Goal: Task Accomplishment & Management: Complete application form

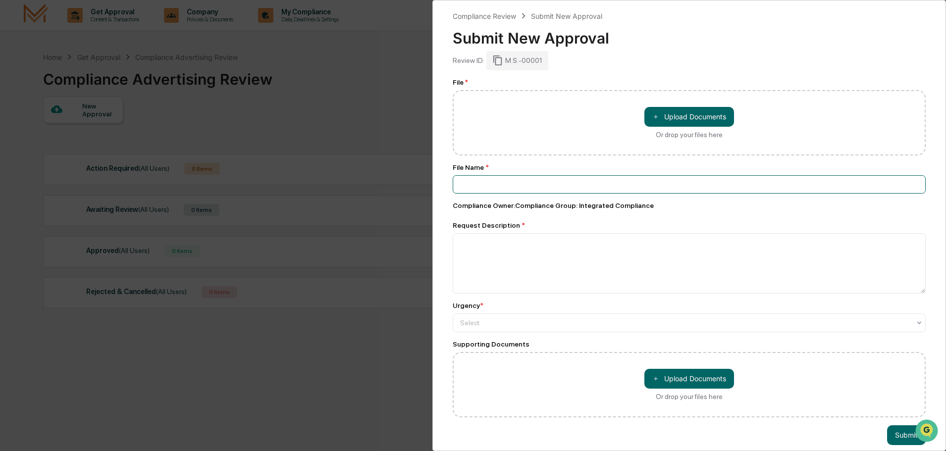
click at [491, 184] on input at bounding box center [689, 184] width 473 height 18
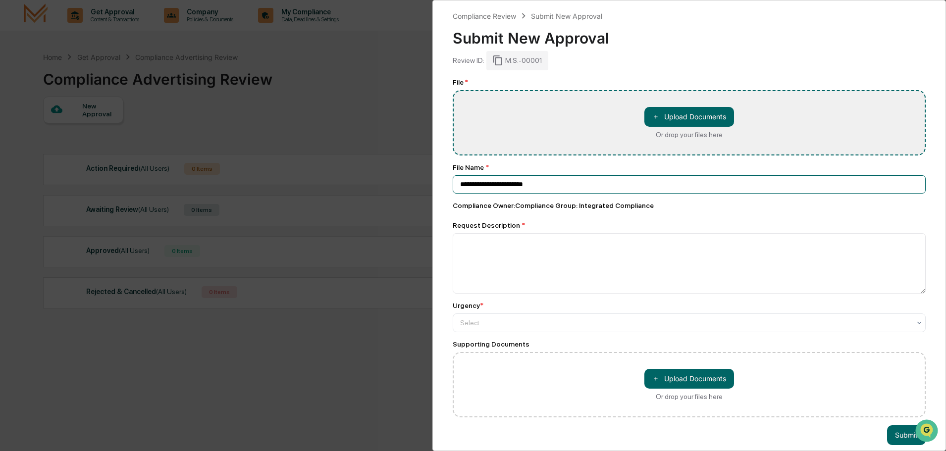
type input "**********"
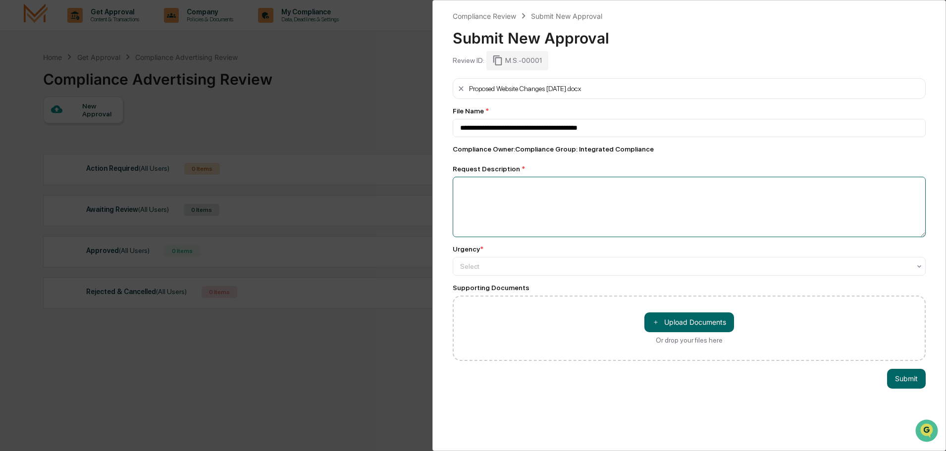
click at [562, 217] on textarea at bounding box center [689, 207] width 473 height 60
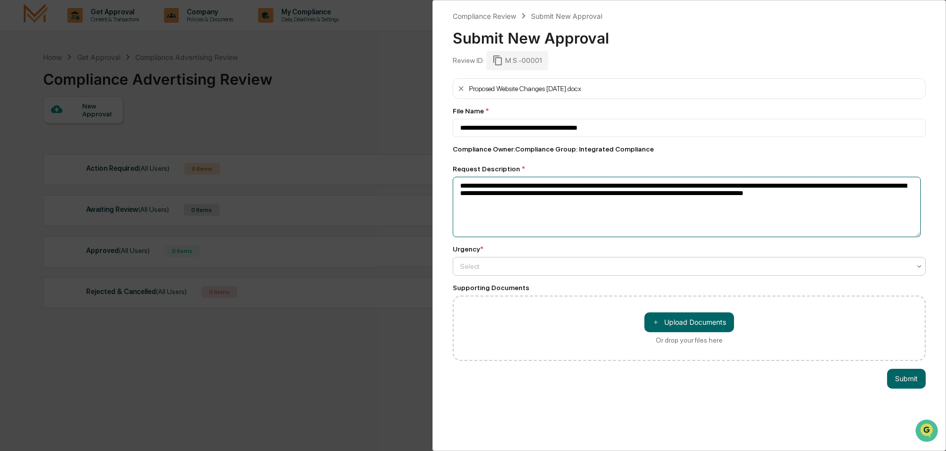
type textarea "**********"
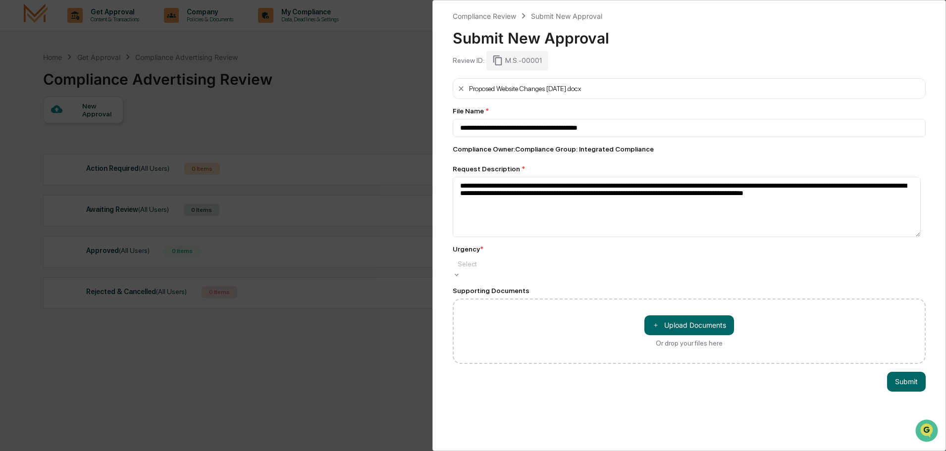
click at [509, 264] on div at bounding box center [689, 264] width 463 height 10
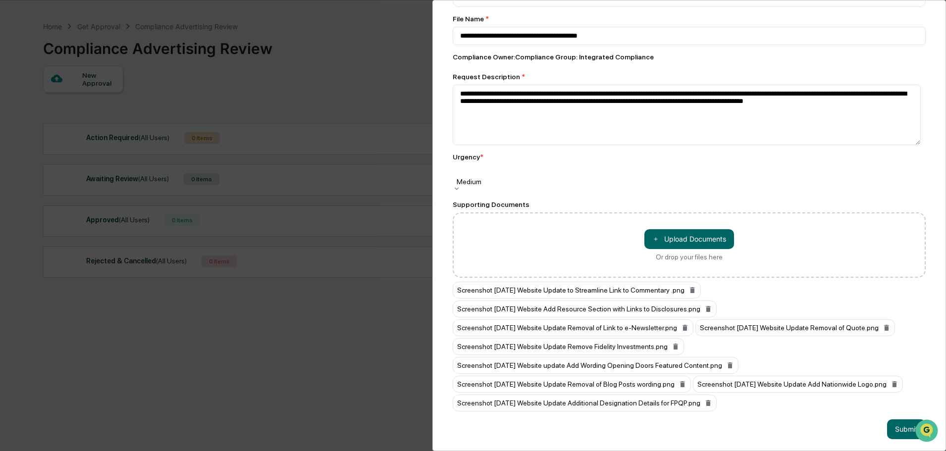
scroll to position [47, 0]
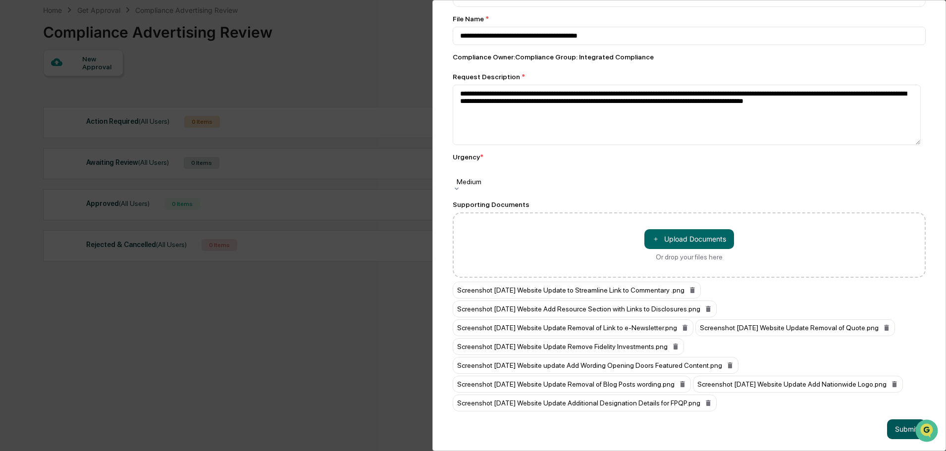
click at [901, 420] on button "Submit" at bounding box center [906, 430] width 39 height 20
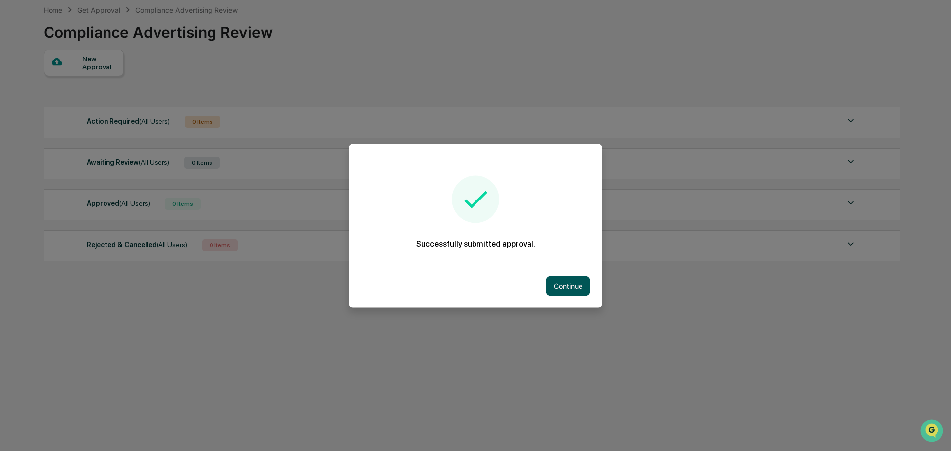
click at [549, 292] on button "Continue" at bounding box center [568, 286] width 45 height 20
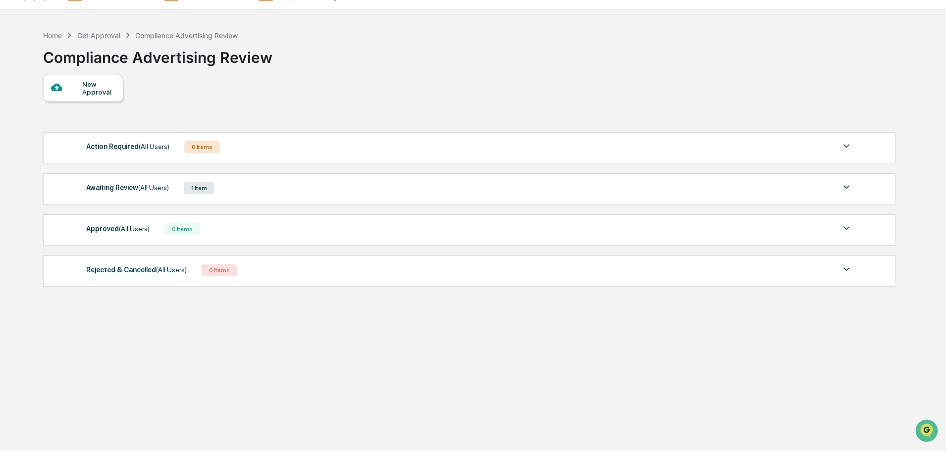
scroll to position [0, 0]
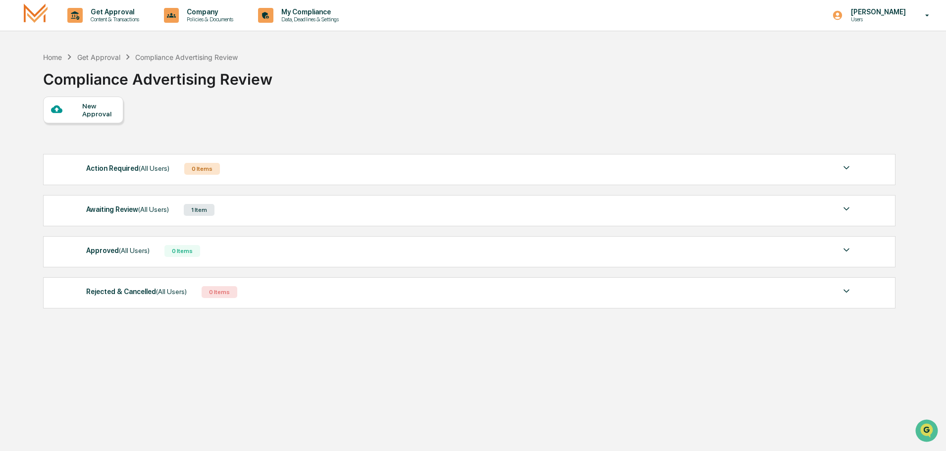
click at [843, 209] on img at bounding box center [847, 209] width 12 height 12
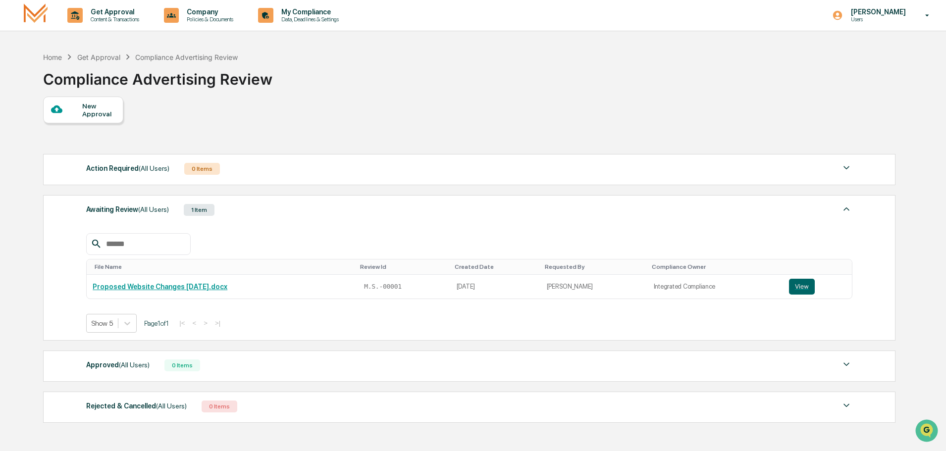
click at [843, 209] on img at bounding box center [847, 209] width 12 height 12
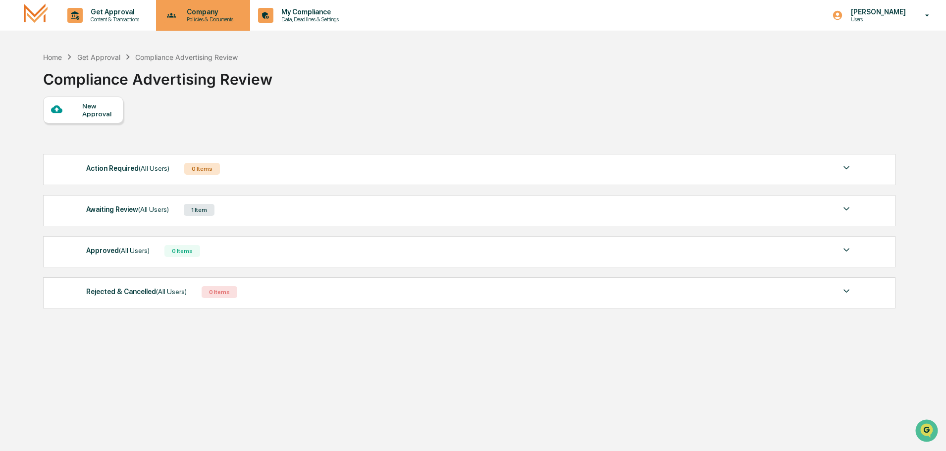
click at [198, 19] on p "Policies & Documents" at bounding box center [208, 19] width 59 height 7
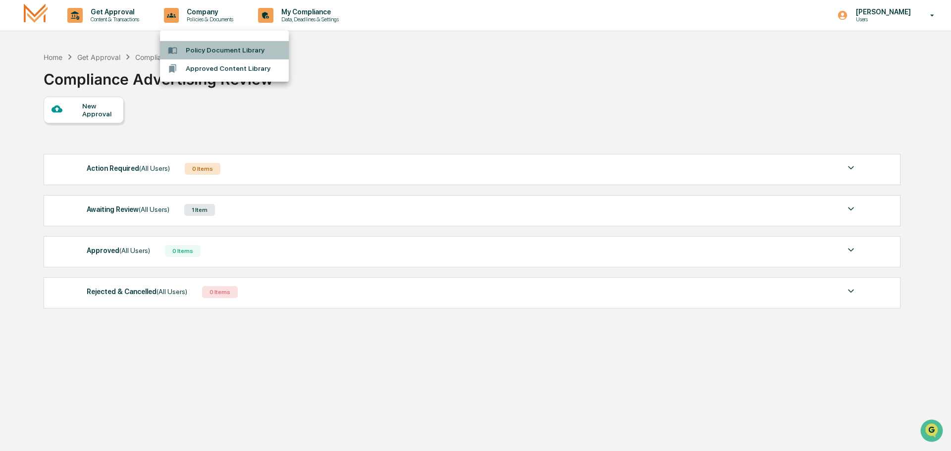
click at [212, 51] on li "Policy Document Library" at bounding box center [224, 50] width 129 height 18
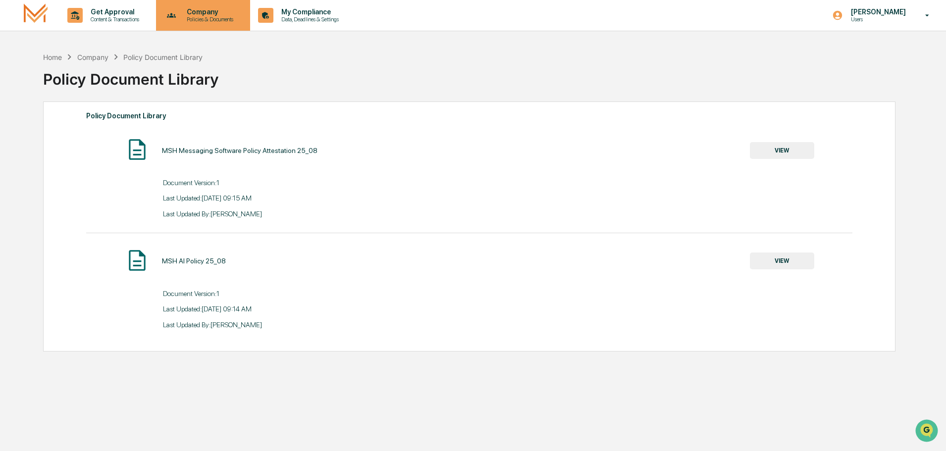
click at [191, 19] on p "Policies & Documents" at bounding box center [208, 19] width 59 height 7
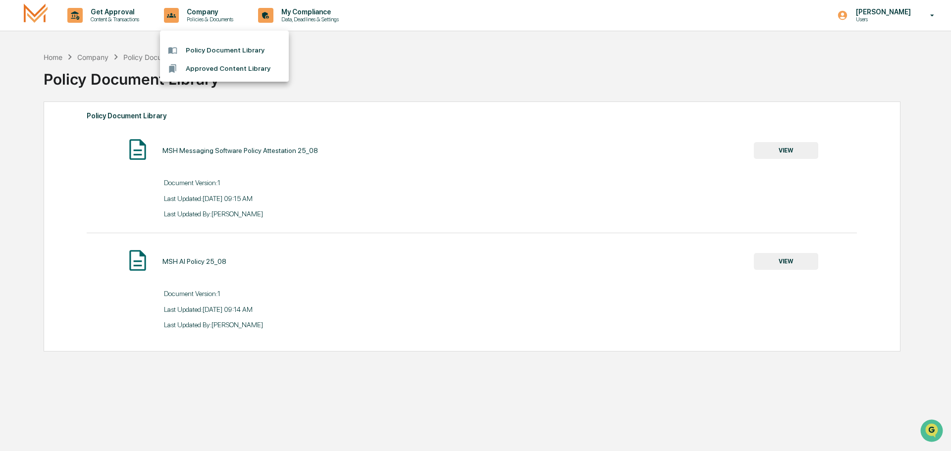
click at [193, 72] on li "Approved Content Library" at bounding box center [224, 68] width 129 height 18
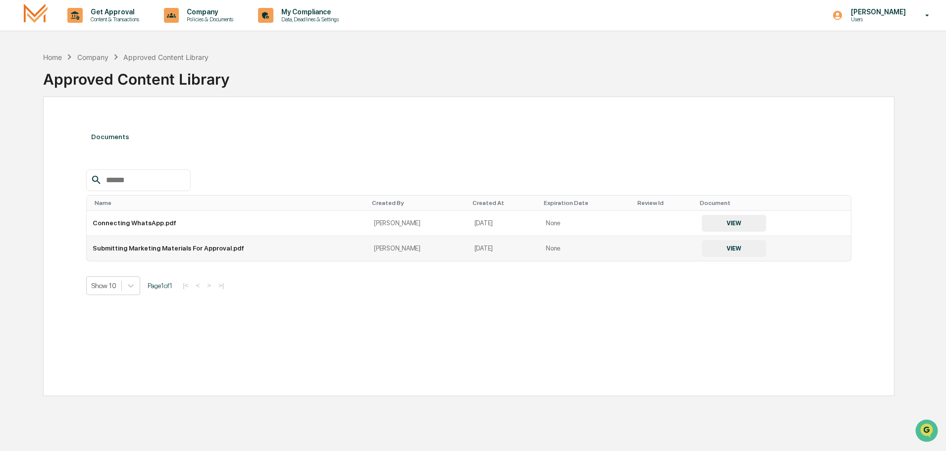
click at [724, 252] on button "VIEW" at bounding box center [734, 248] width 64 height 17
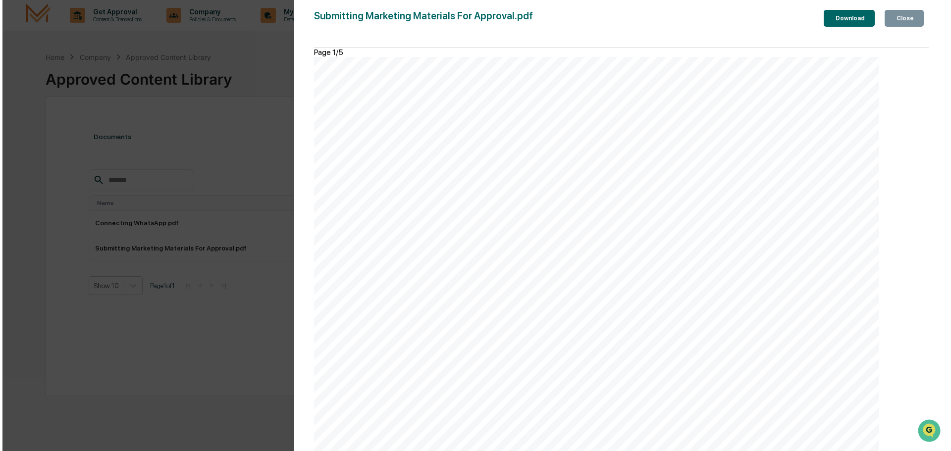
scroll to position [3750, 0]
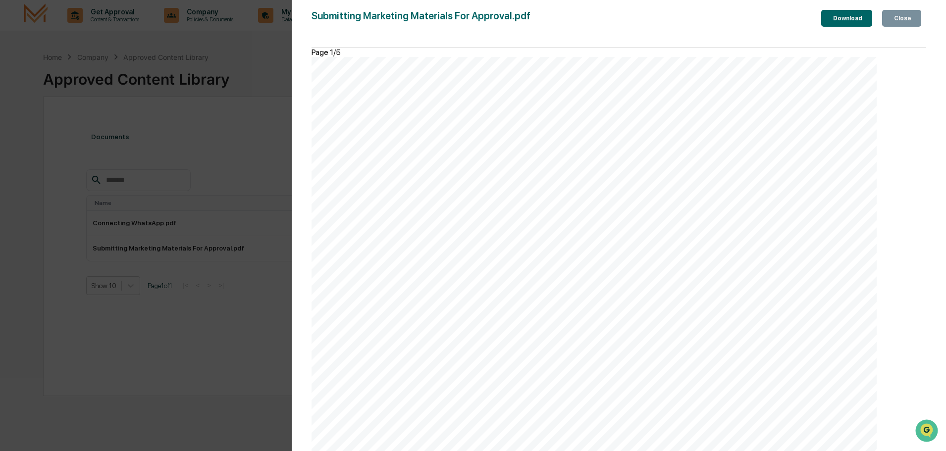
click at [208, 168] on div "Version History [DATE] 02:18 PM [PERSON_NAME] Submitting Marketing Materials Fo…" at bounding box center [473, 225] width 946 height 451
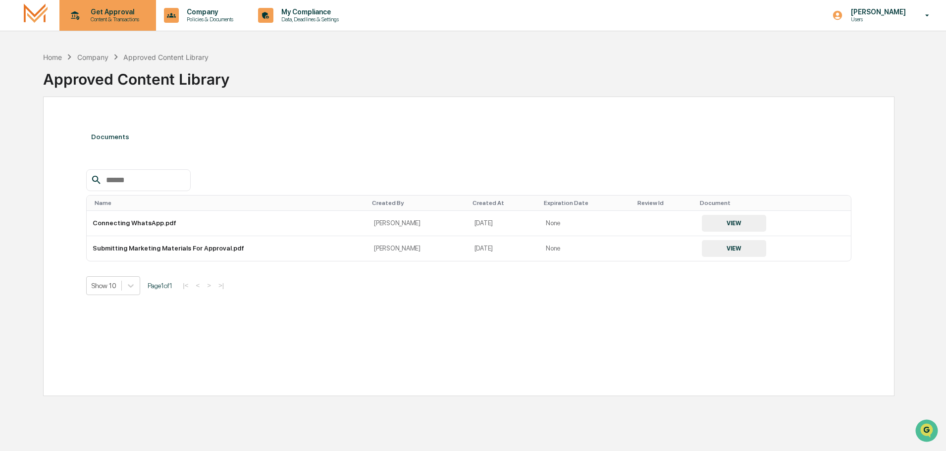
click at [105, 15] on p "Get Approval" at bounding box center [113, 12] width 61 height 8
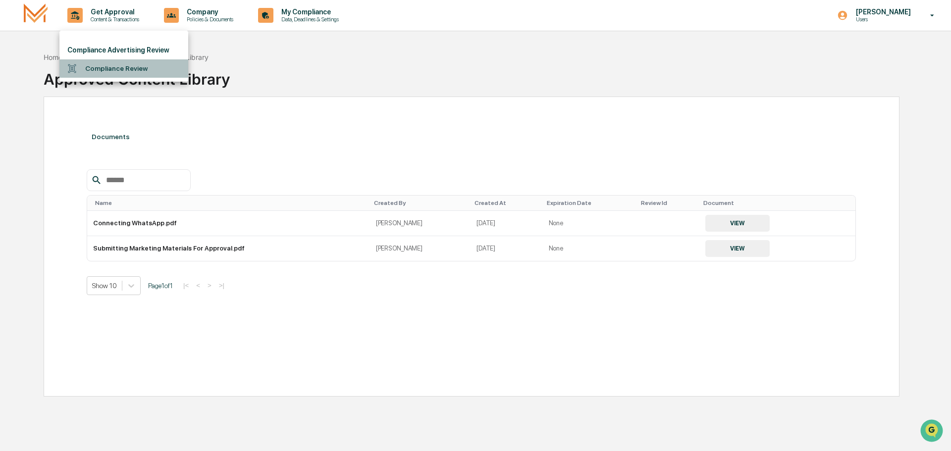
click at [112, 69] on li "Compliance Review" at bounding box center [123, 68] width 129 height 18
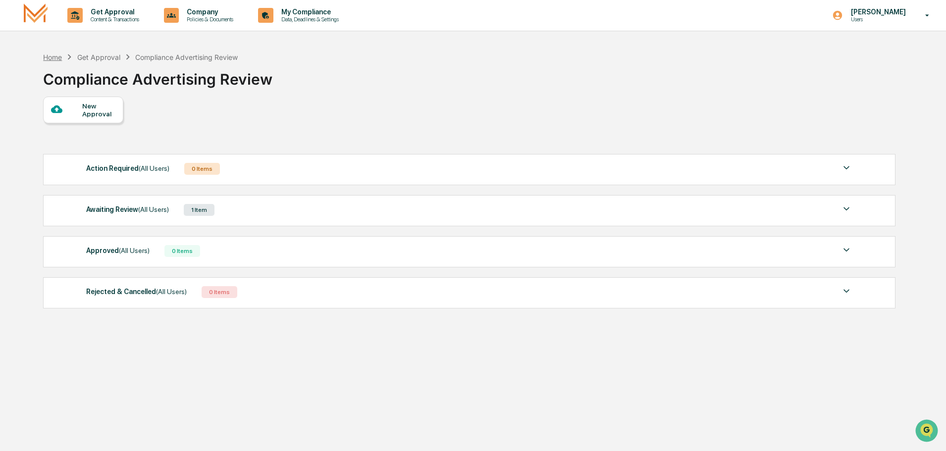
click at [53, 58] on div "Home" at bounding box center [52, 57] width 19 height 8
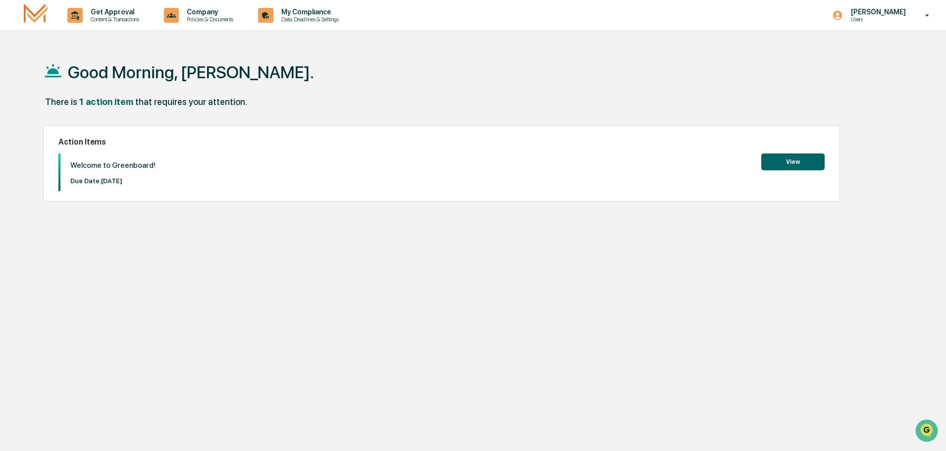
click at [785, 162] on button "View" at bounding box center [792, 162] width 63 height 17
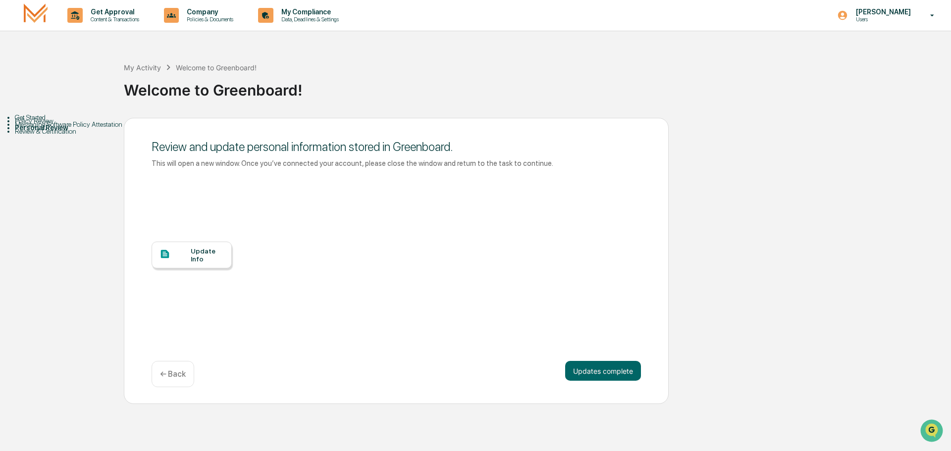
click at [179, 250] on div at bounding box center [175, 255] width 31 height 12
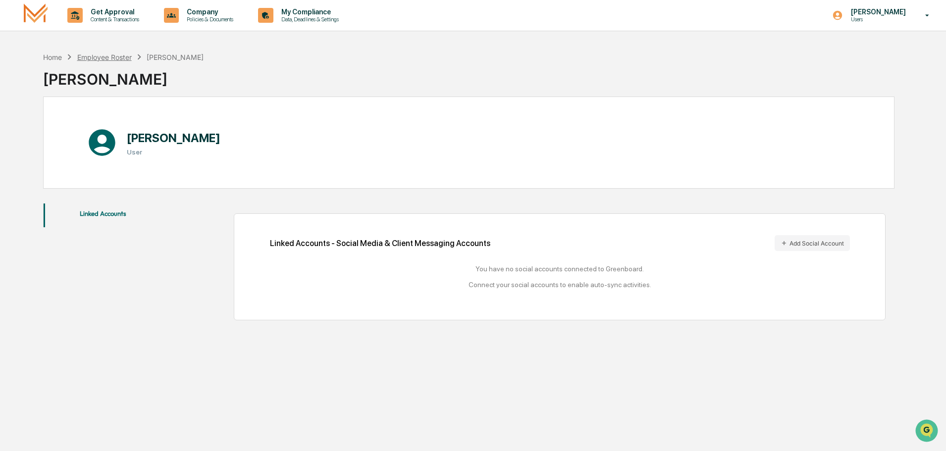
click at [109, 59] on div "Employee Roster" at bounding box center [104, 57] width 54 height 8
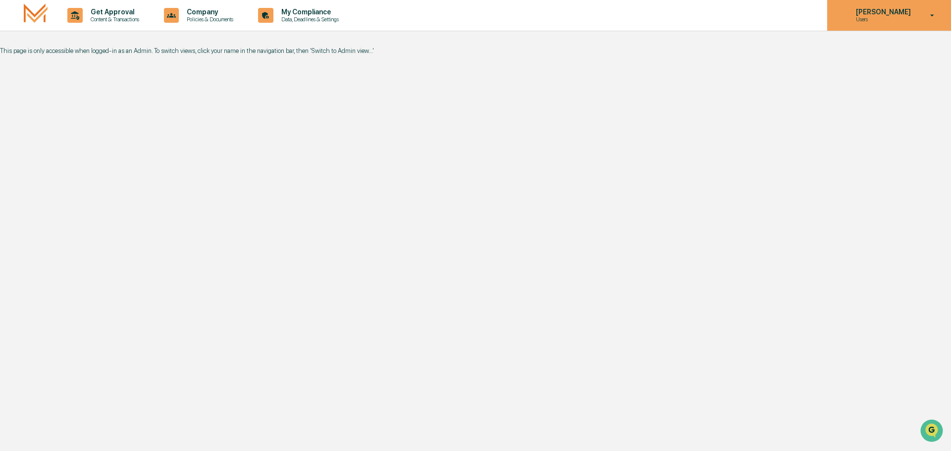
click at [931, 14] on icon at bounding box center [932, 15] width 17 height 9
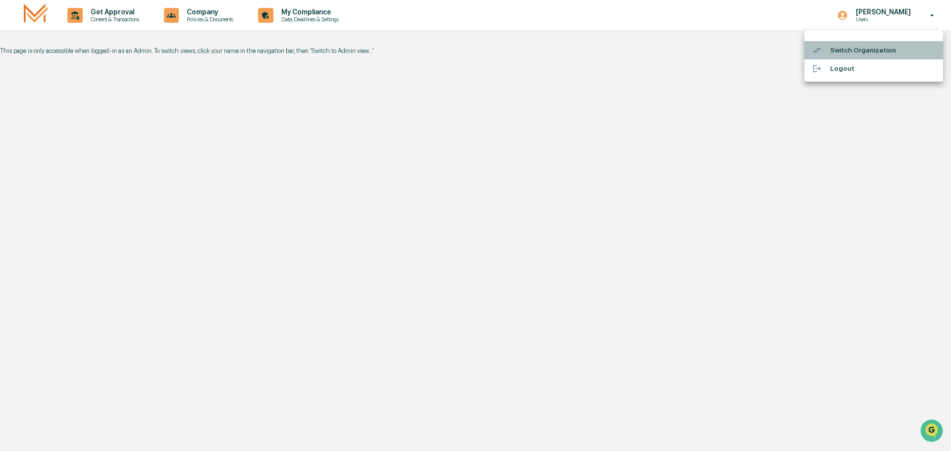
click at [841, 45] on li "Switch Organization" at bounding box center [873, 50] width 139 height 18
